Goal: Find specific page/section: Find specific page/section

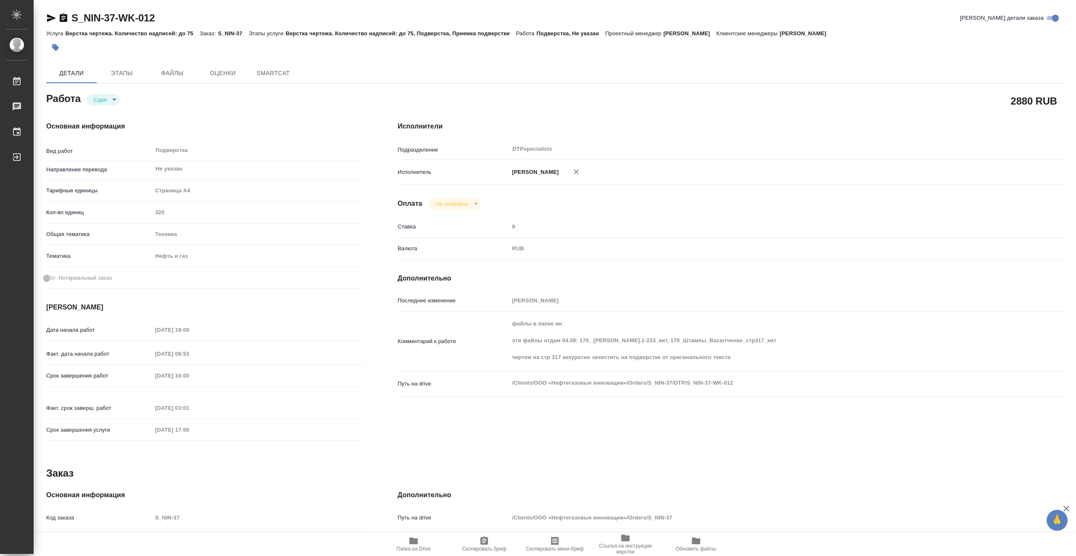
type textarea "x"
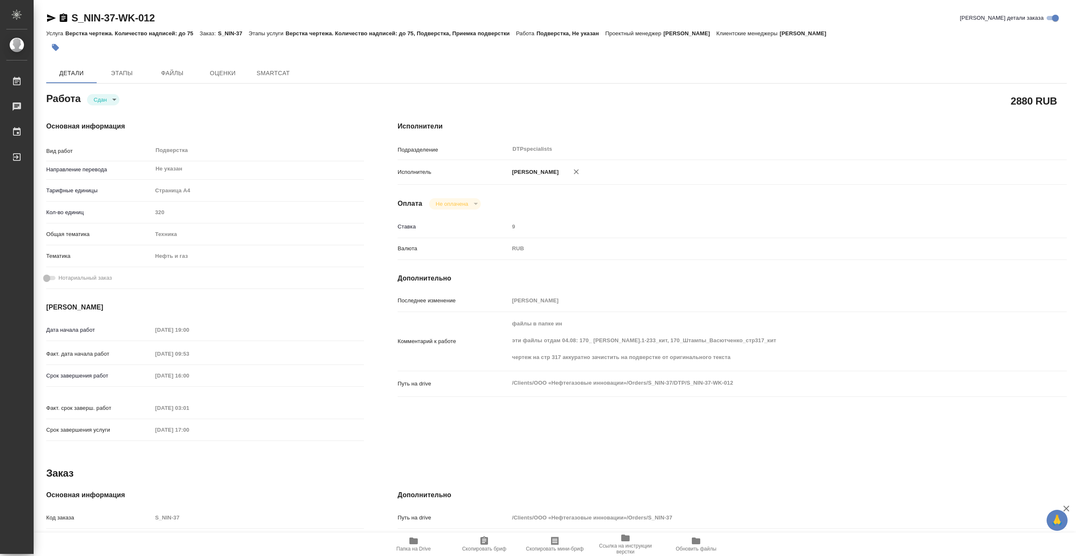
type textarea "x"
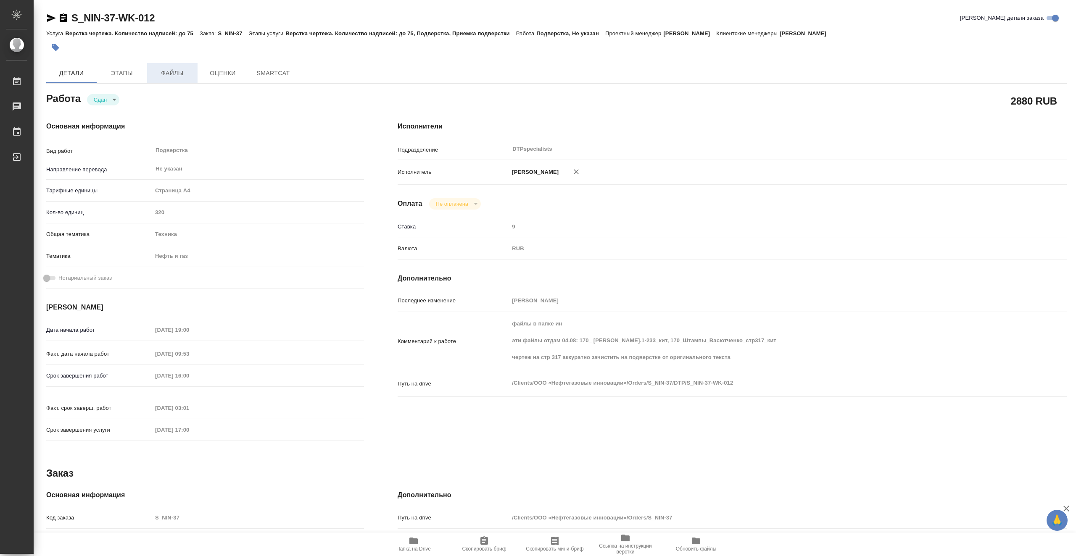
type textarea "x"
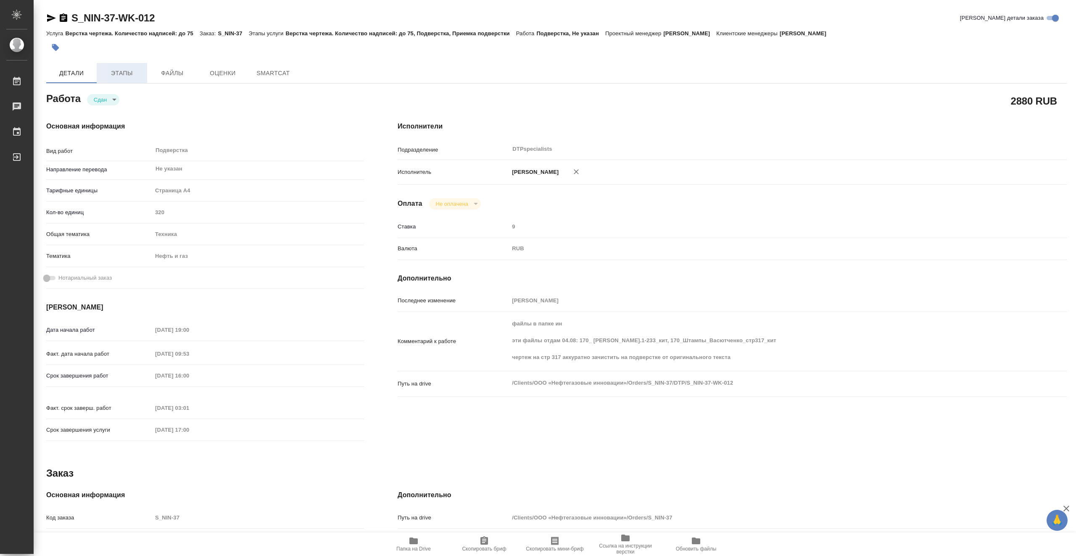
type textarea "x"
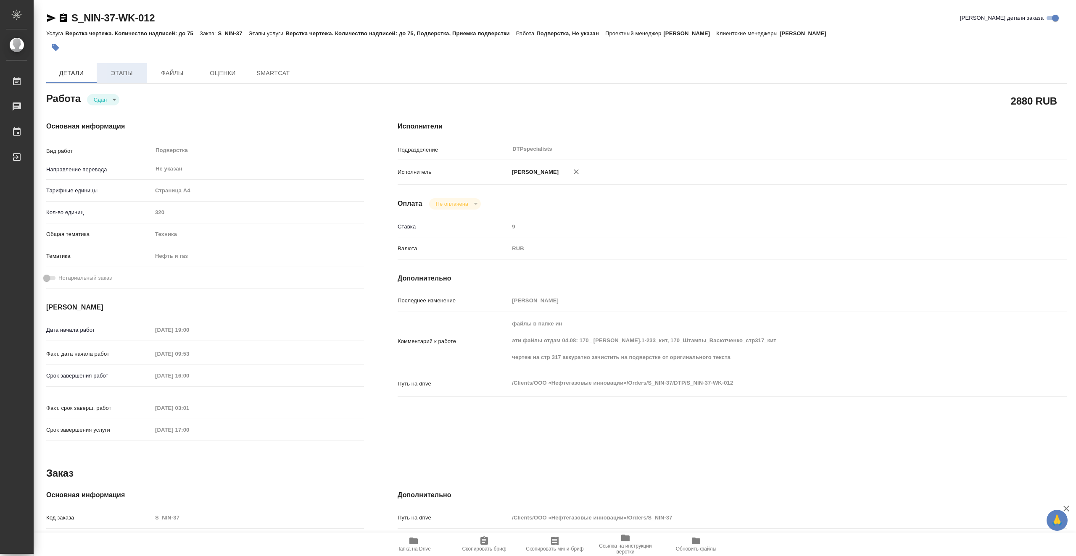
click at [134, 74] on span "Этапы" at bounding box center [122, 73] width 40 height 11
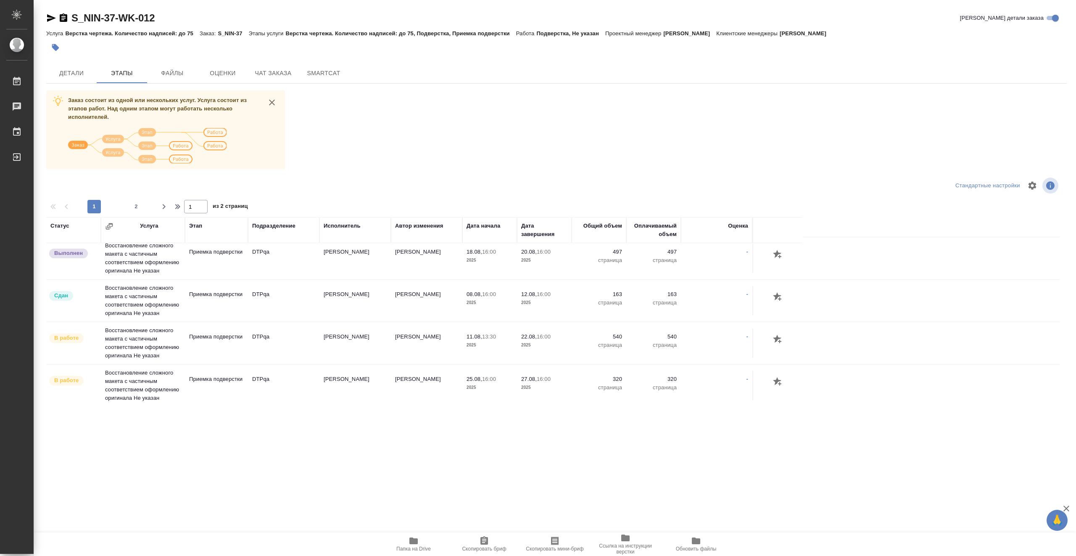
scroll to position [126, 0]
